Goal: Find specific page/section: Find specific page/section

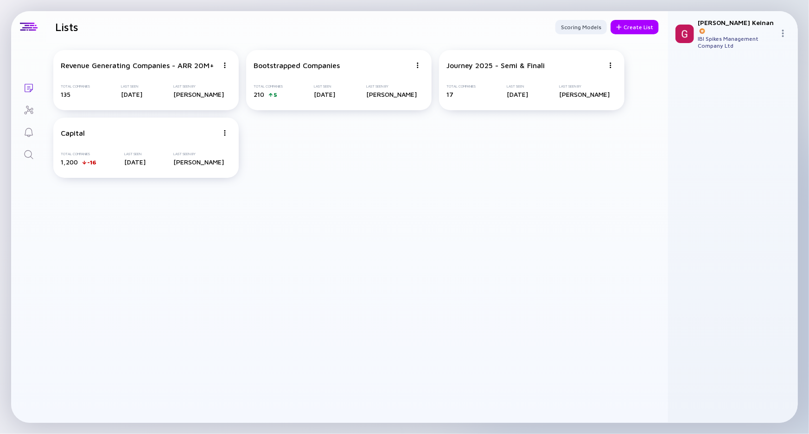
click at [32, 152] on icon "Search" at bounding box center [28, 154] width 11 height 11
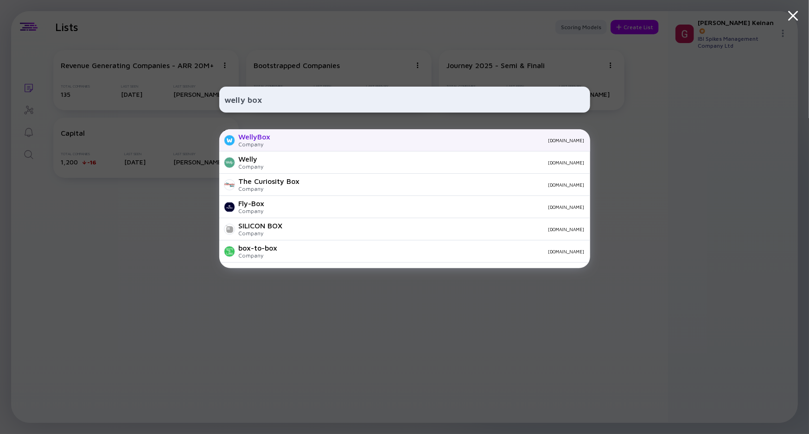
type input "welly box"
click at [257, 143] on div "Company" at bounding box center [255, 144] width 32 height 7
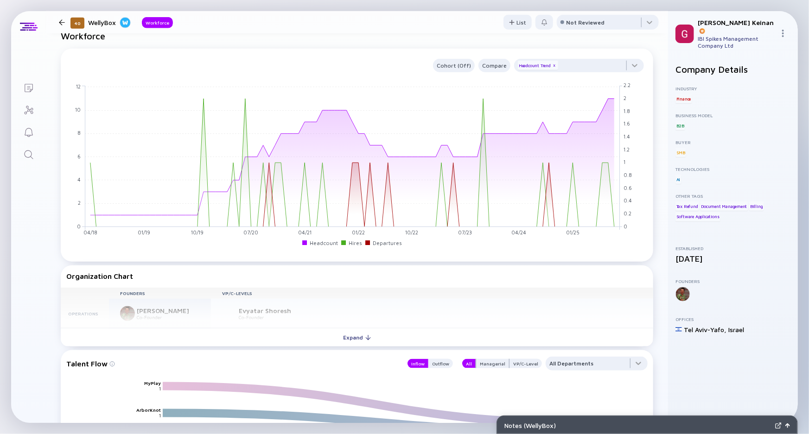
scroll to position [589, 0]
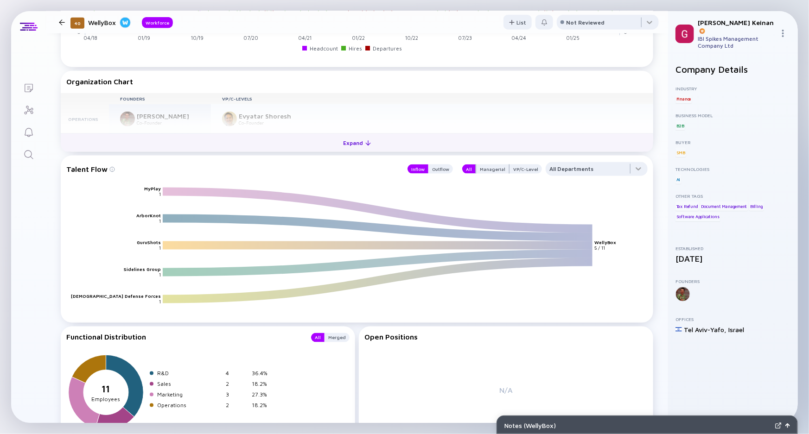
click at [349, 143] on div "Expand" at bounding box center [357, 143] width 38 height 14
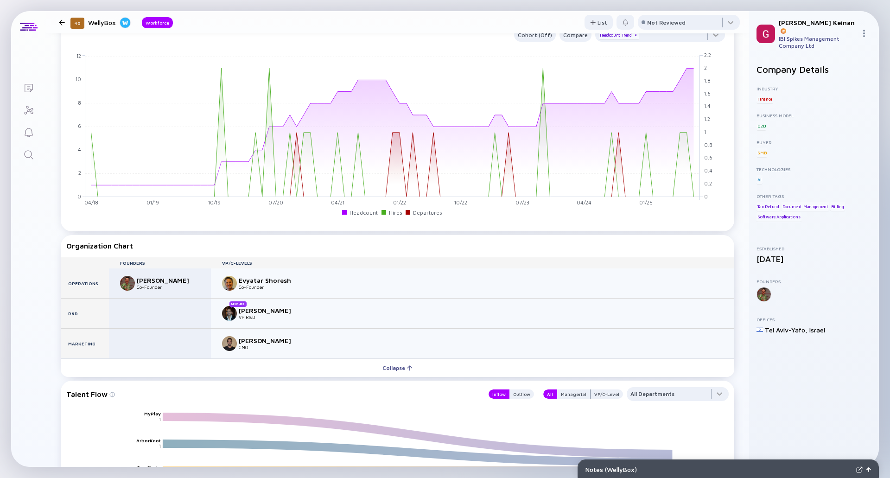
scroll to position [379, 0]
